Goal: Transaction & Acquisition: Download file/media

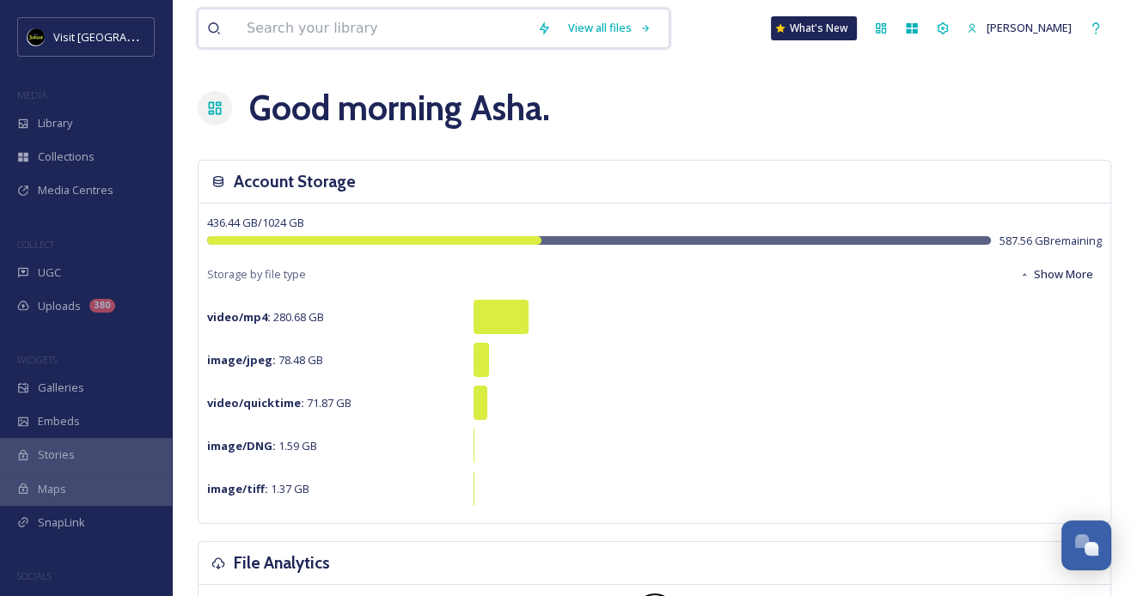
click at [341, 29] on input at bounding box center [383, 28] width 290 height 38
type input "cliff bells"
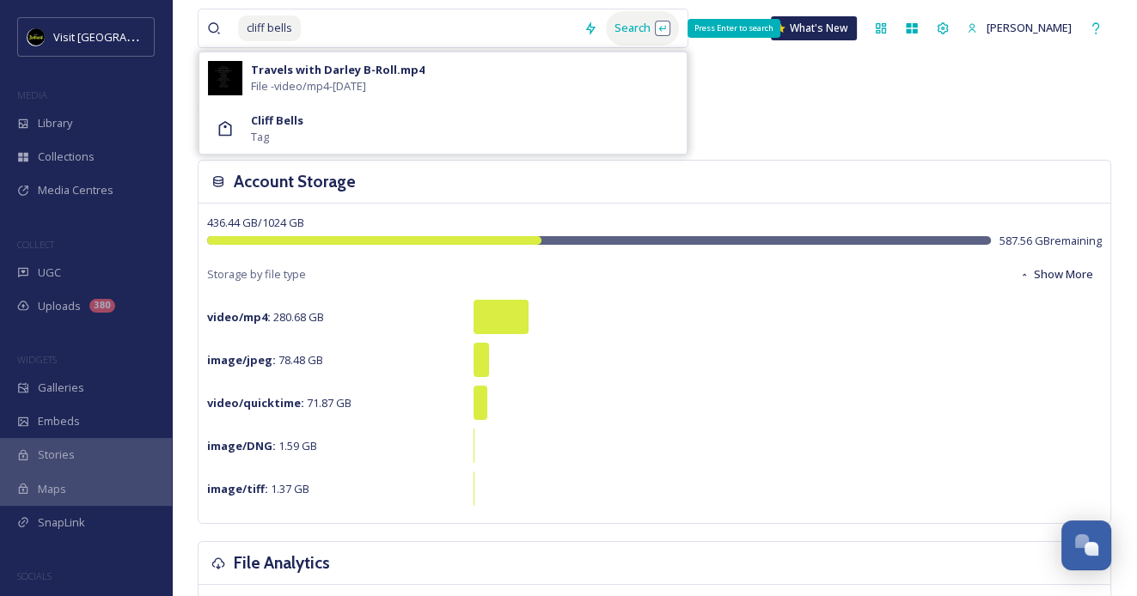
click at [647, 32] on div "Search Press Enter to search" at bounding box center [642, 28] width 73 height 34
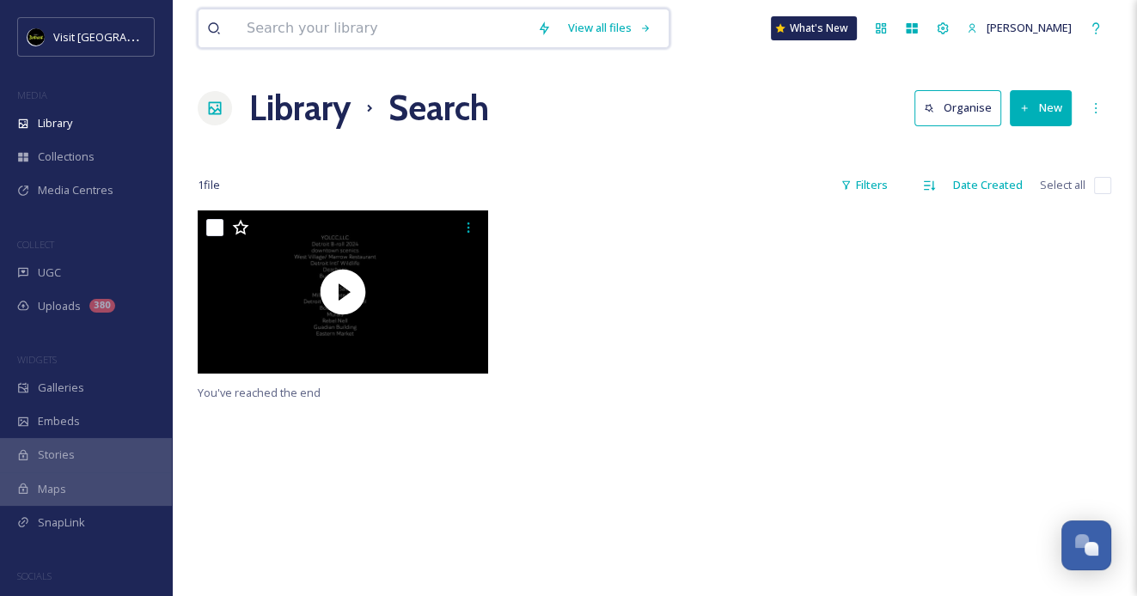
click at [339, 27] on input at bounding box center [383, 28] width 290 height 38
type input "jazz"
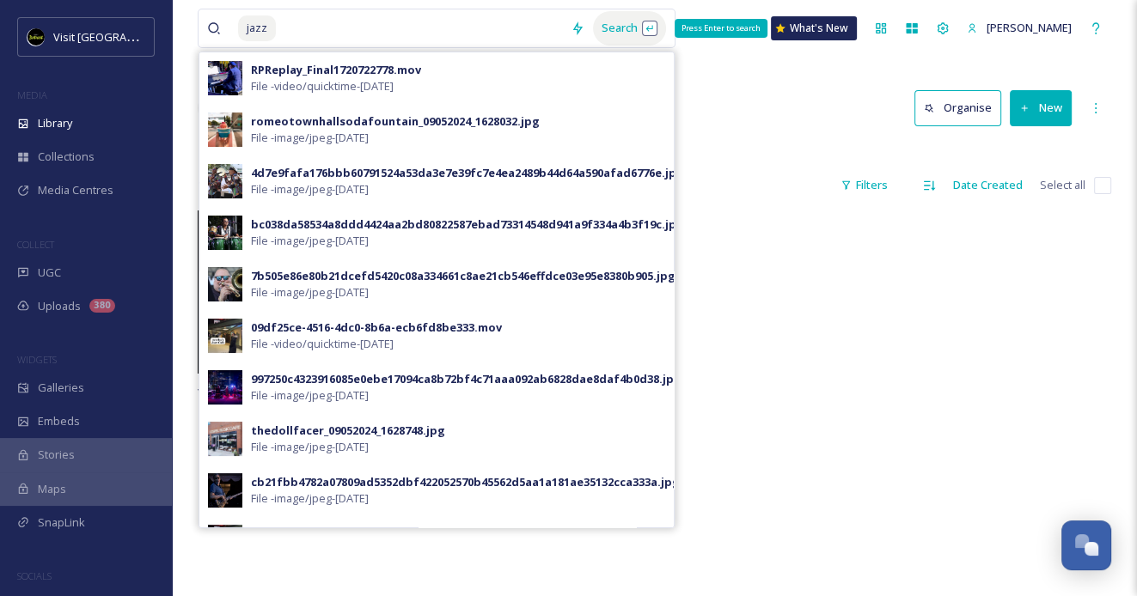
click at [622, 27] on div "Search Press Enter to search" at bounding box center [629, 28] width 73 height 34
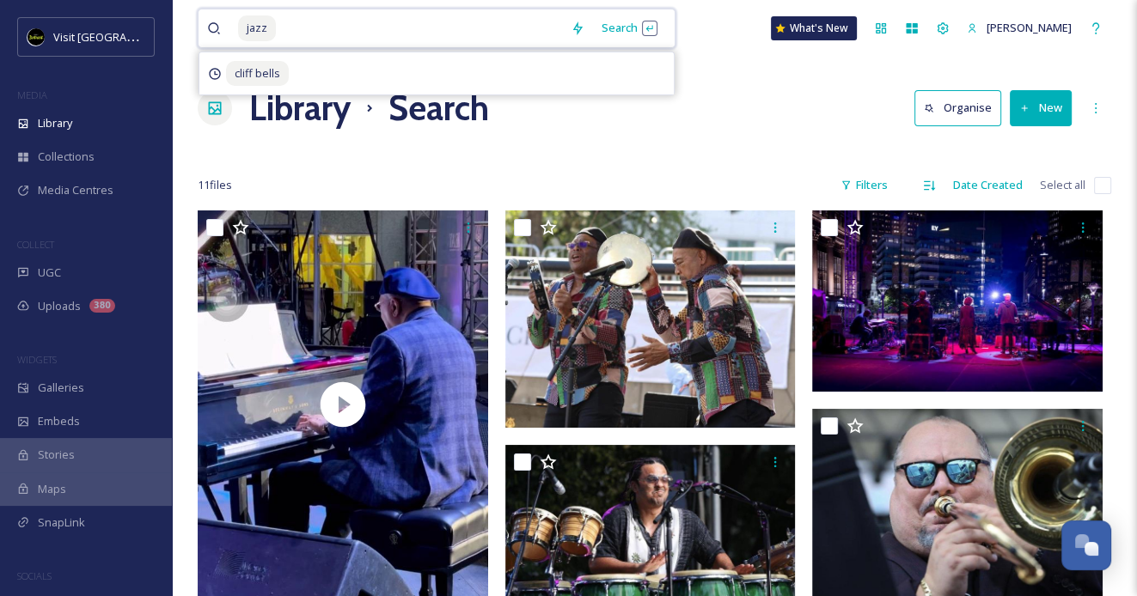
click at [278, 22] on input at bounding box center [420, 28] width 284 height 38
type input "j"
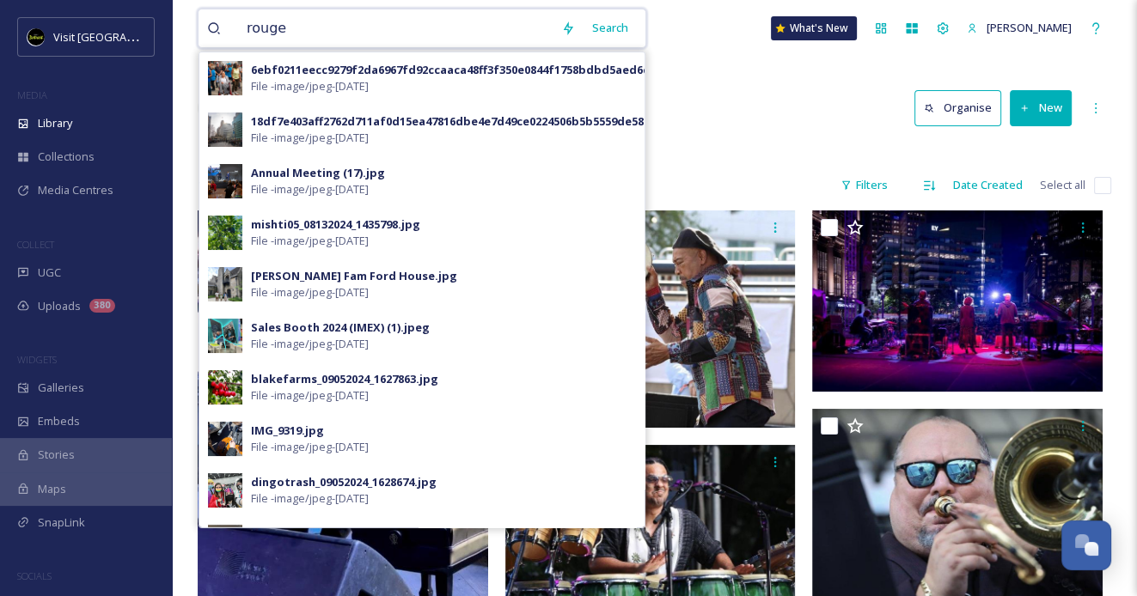
type input "rouge"
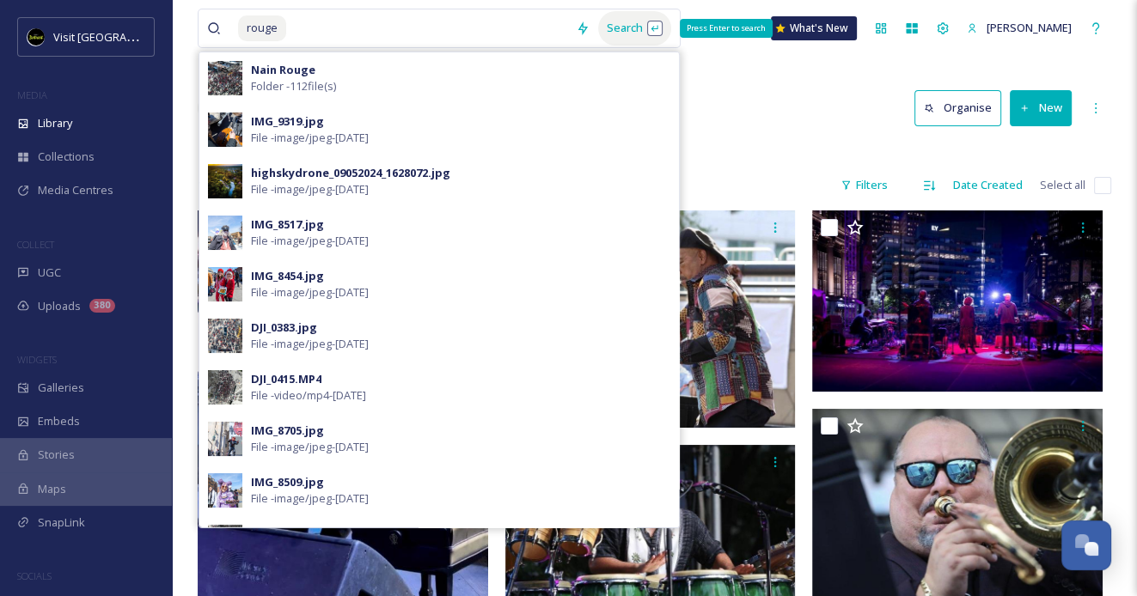
click at [631, 40] on div "Search Press Enter to search" at bounding box center [634, 28] width 73 height 34
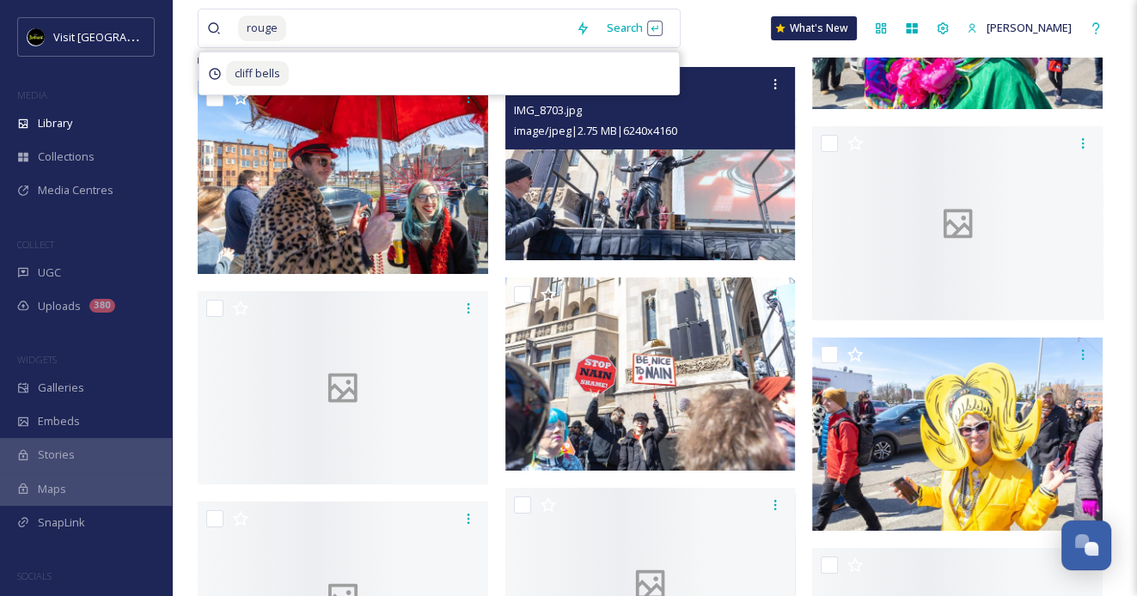
scroll to position [5499, 0]
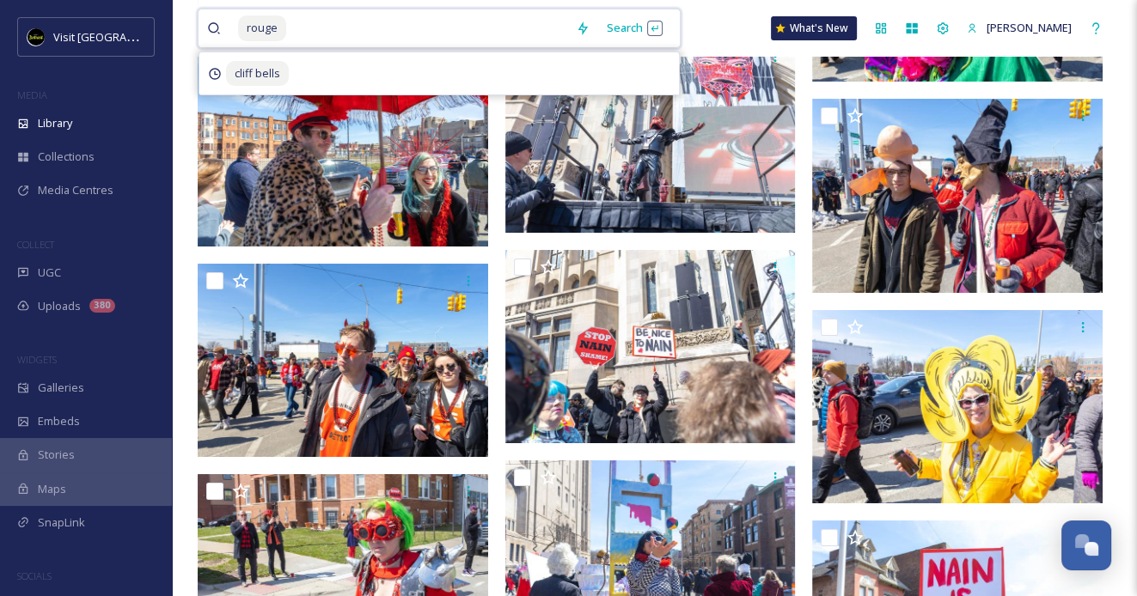
click at [311, 22] on input at bounding box center [427, 28] width 279 height 38
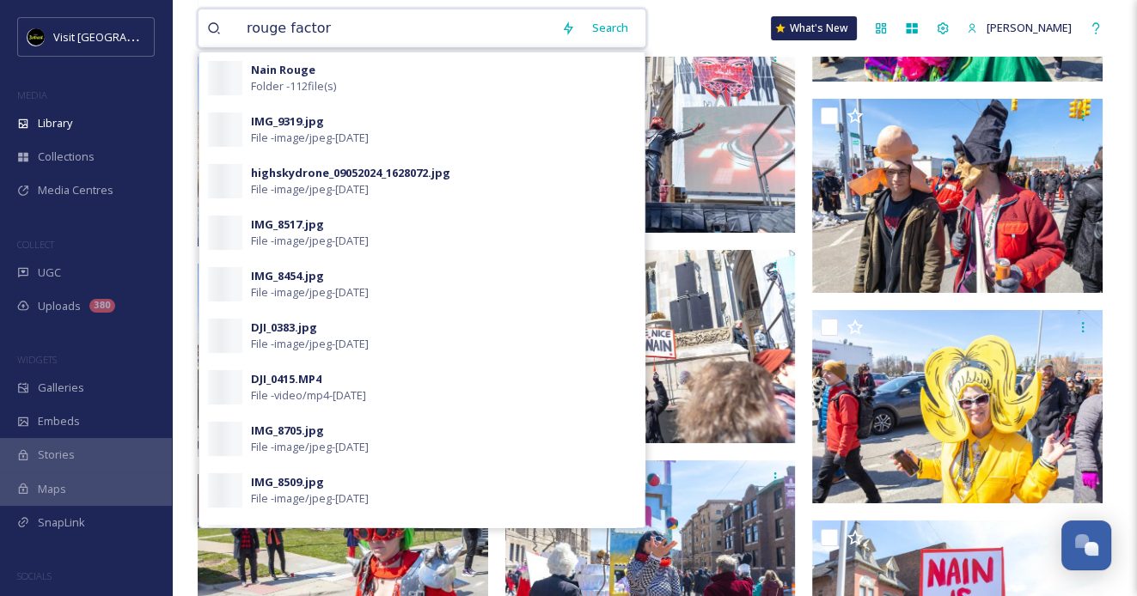
type input "rouge factory"
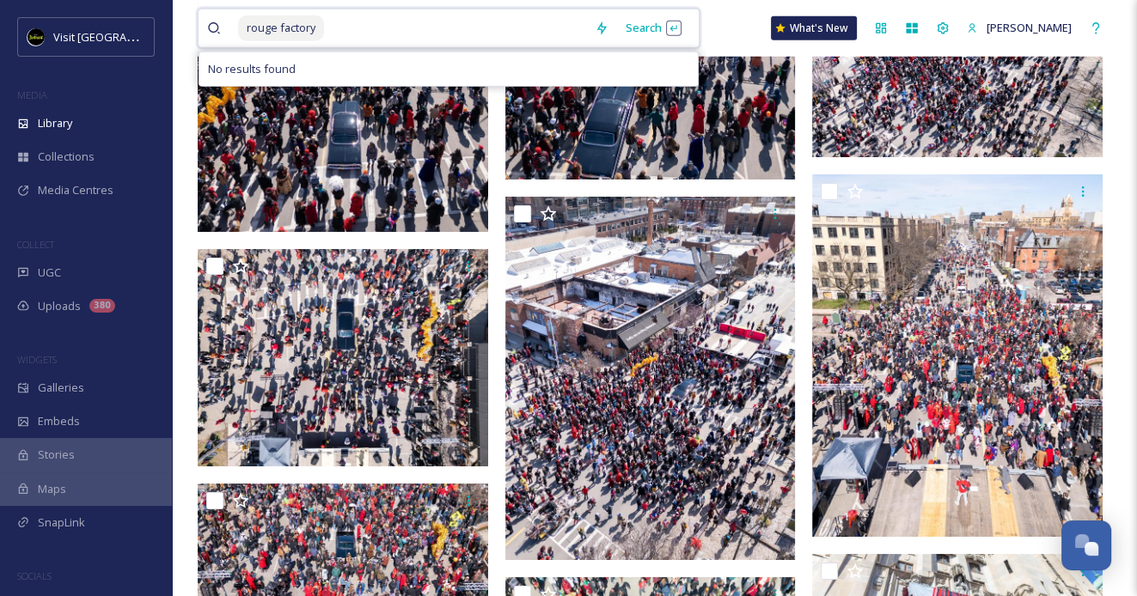
scroll to position [3953, 0]
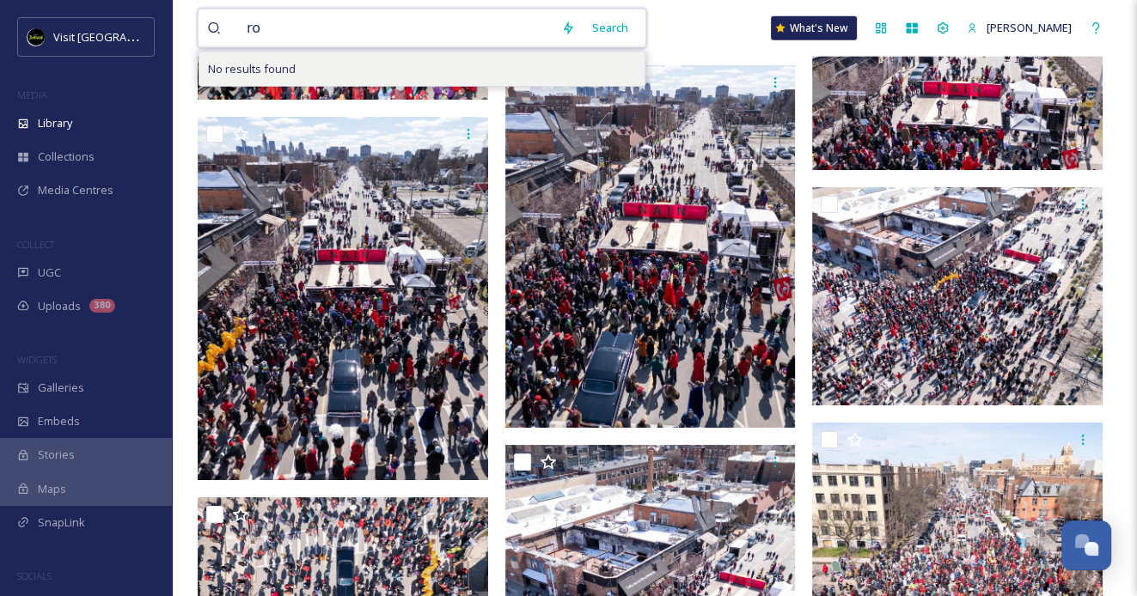
type input "r"
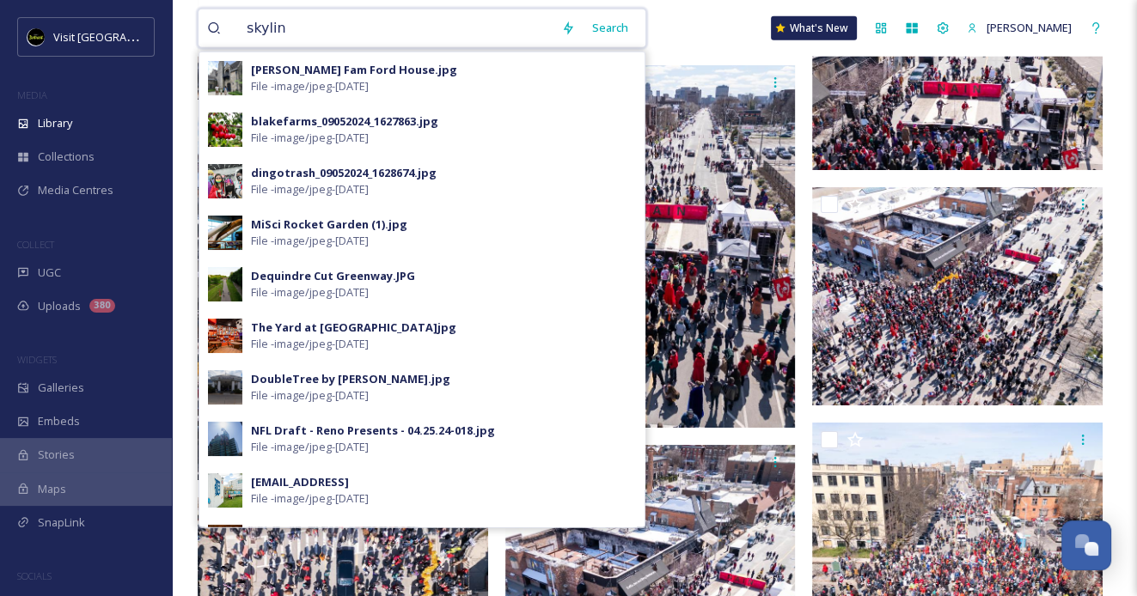
type input "skyline"
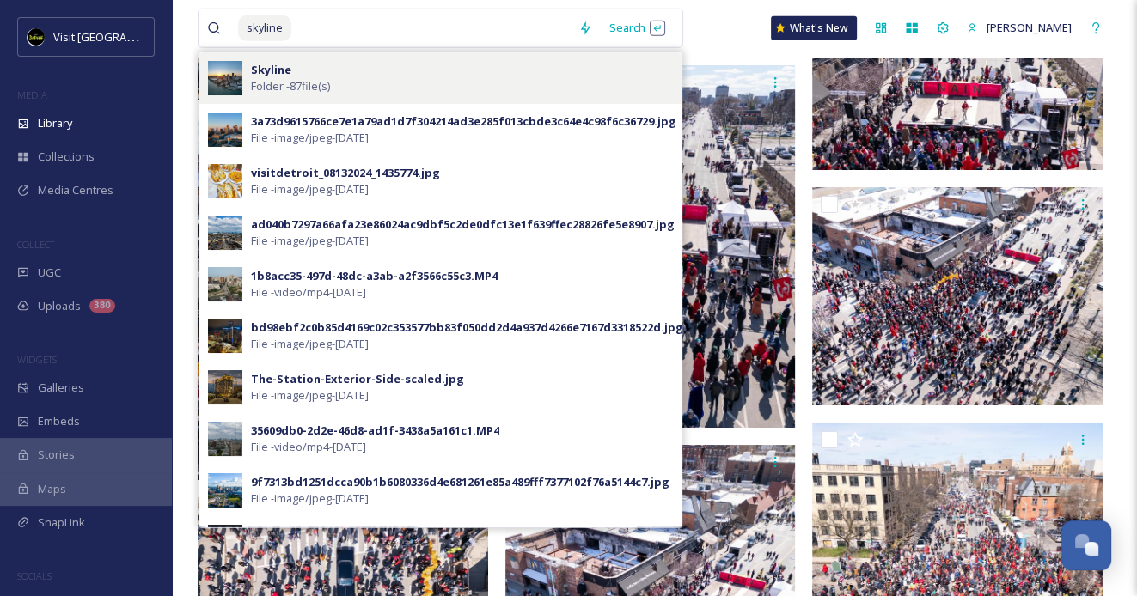
click at [364, 76] on div "[PERSON_NAME] - 87 file(s)" at bounding box center [462, 78] width 422 height 33
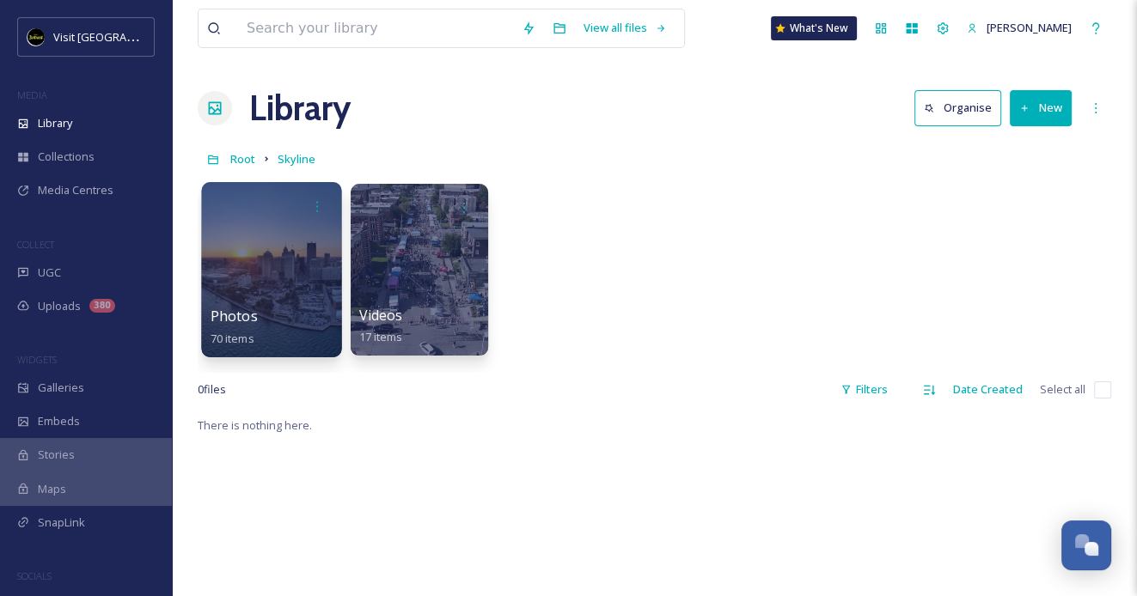
click at [277, 238] on div at bounding box center [271, 269] width 140 height 175
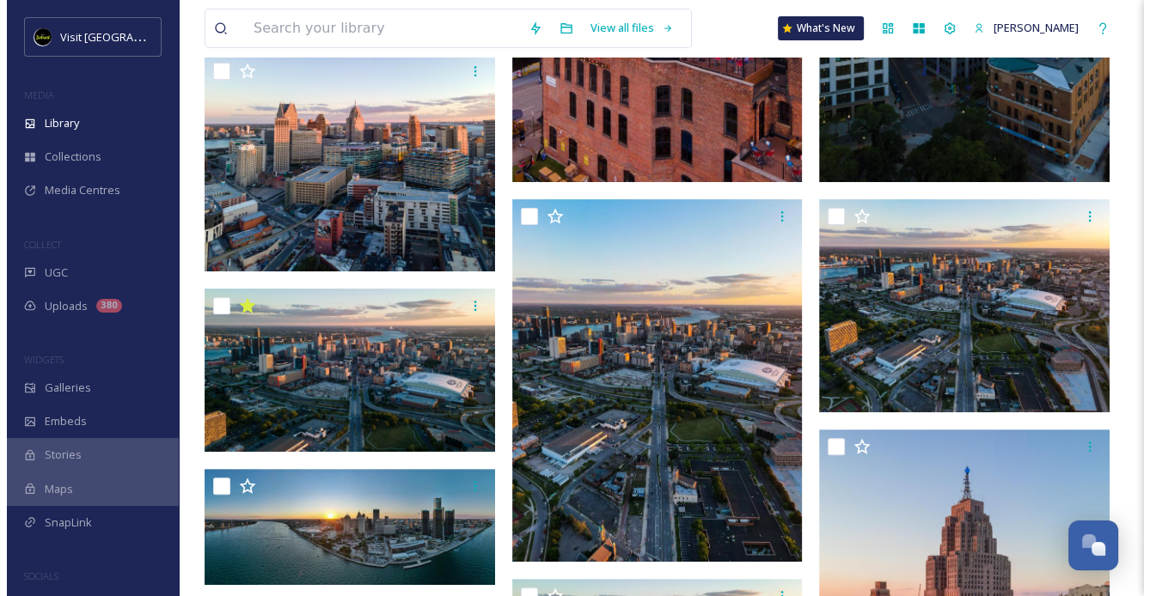
scroll to position [430, 0]
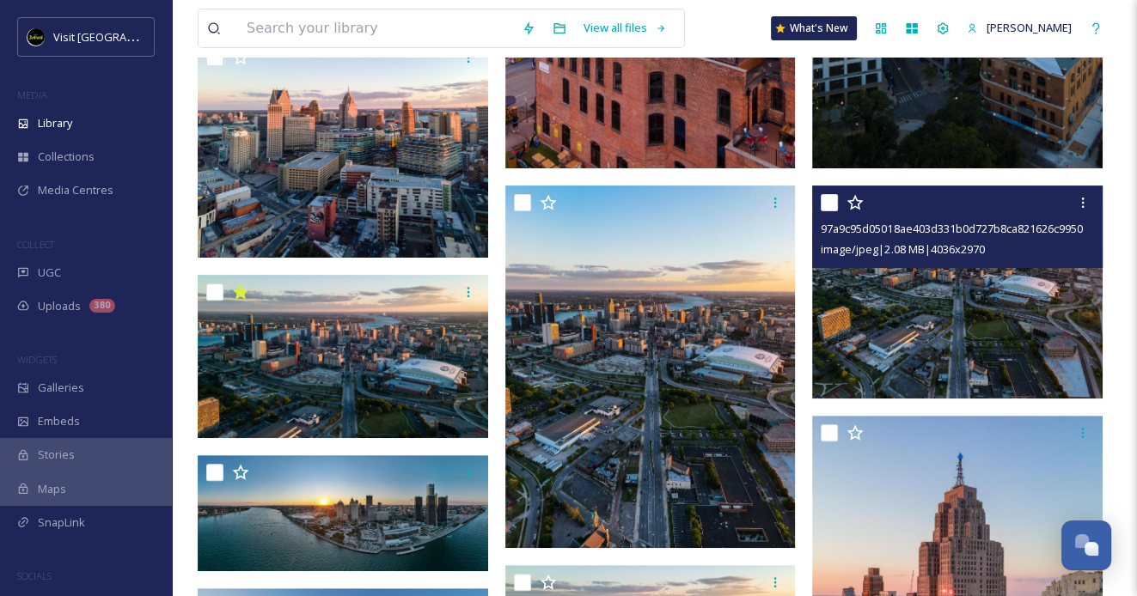
click at [827, 211] on div at bounding box center [960, 202] width 278 height 31
click at [923, 321] on img at bounding box center [957, 293] width 290 height 214
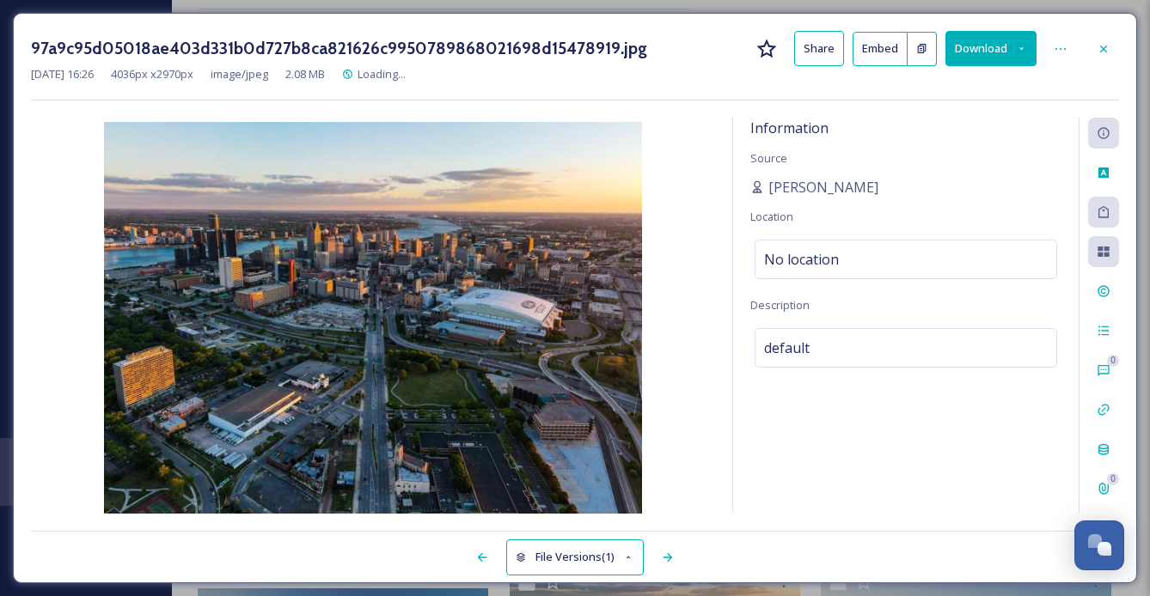
click at [963, 52] on button "Download" at bounding box center [990, 48] width 91 height 35
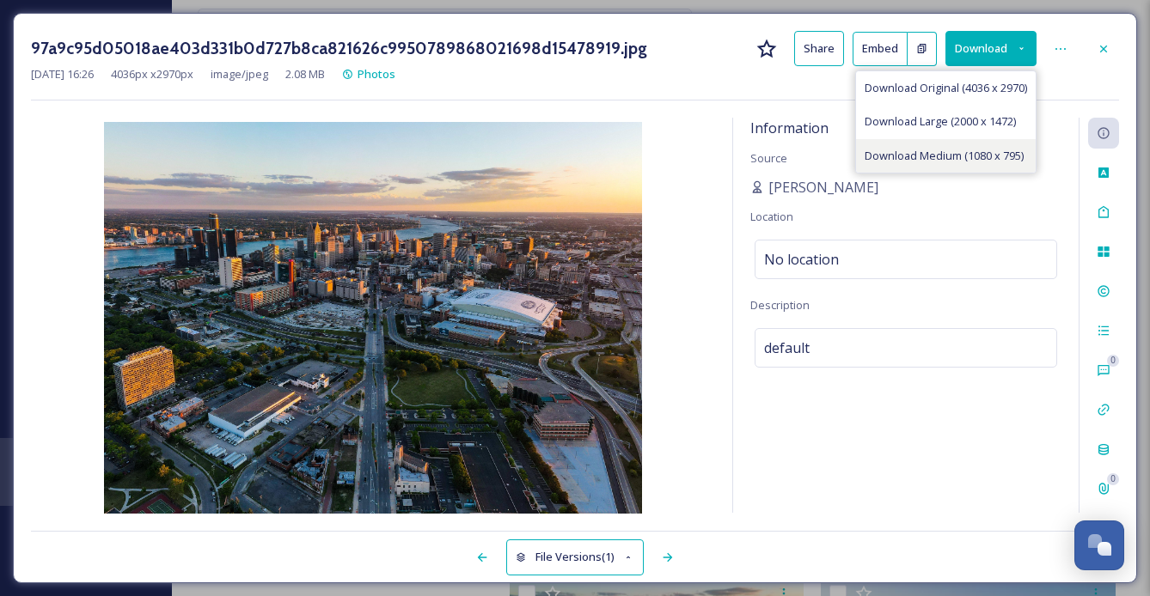
click at [914, 148] on span "Download Medium (1080 x 795)" at bounding box center [943, 156] width 159 height 16
